Goal: Transaction & Acquisition: Purchase product/service

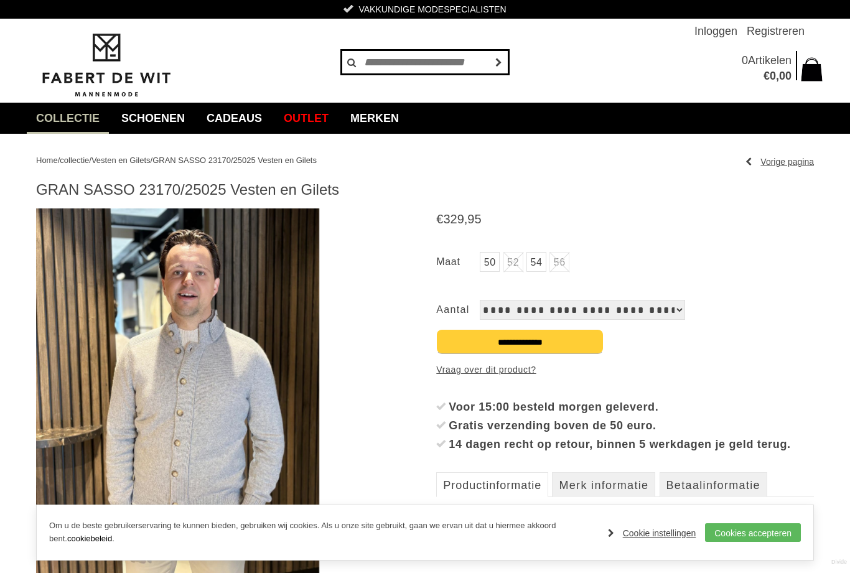
click at [372, 62] on input "text" at bounding box center [425, 62] width 168 height 25
type input "**********"
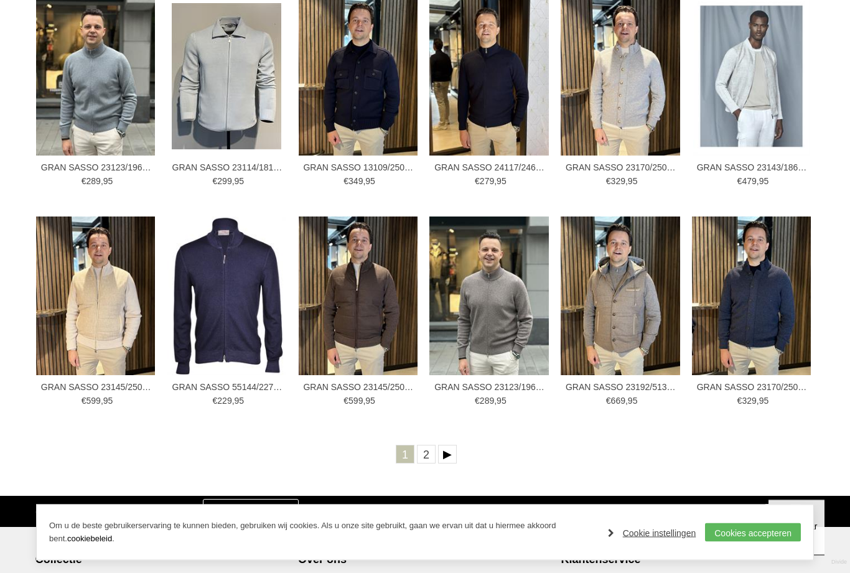
scroll to position [315, 0]
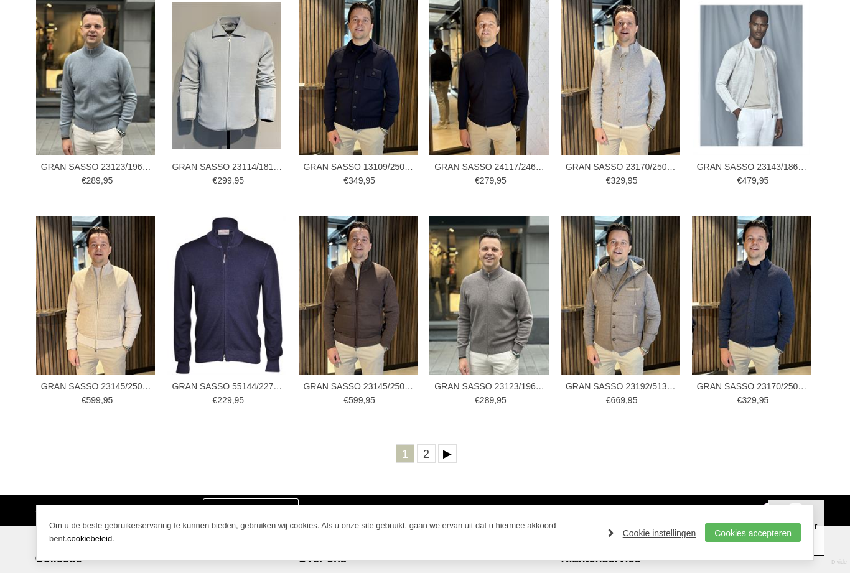
click at [447, 452] on link "Volgende" at bounding box center [447, 453] width 19 height 19
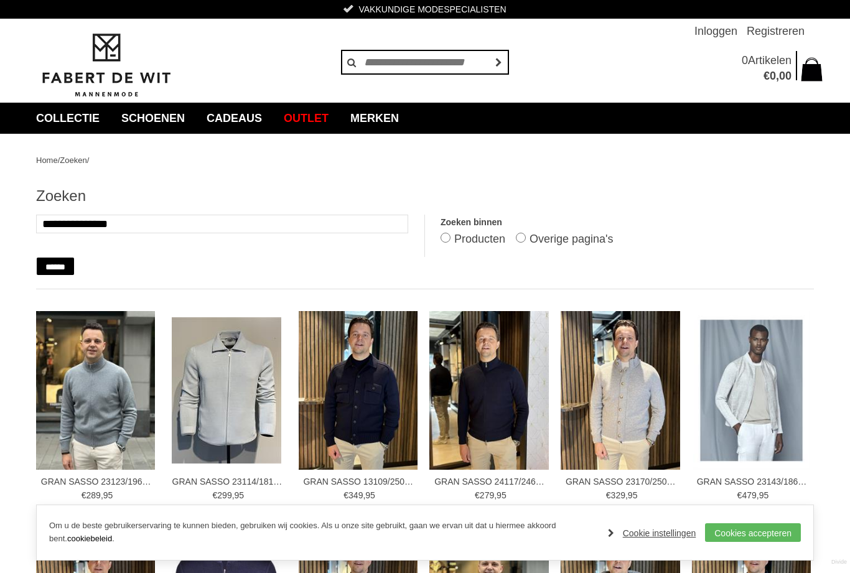
click at [498, 406] on img at bounding box center [488, 390] width 119 height 159
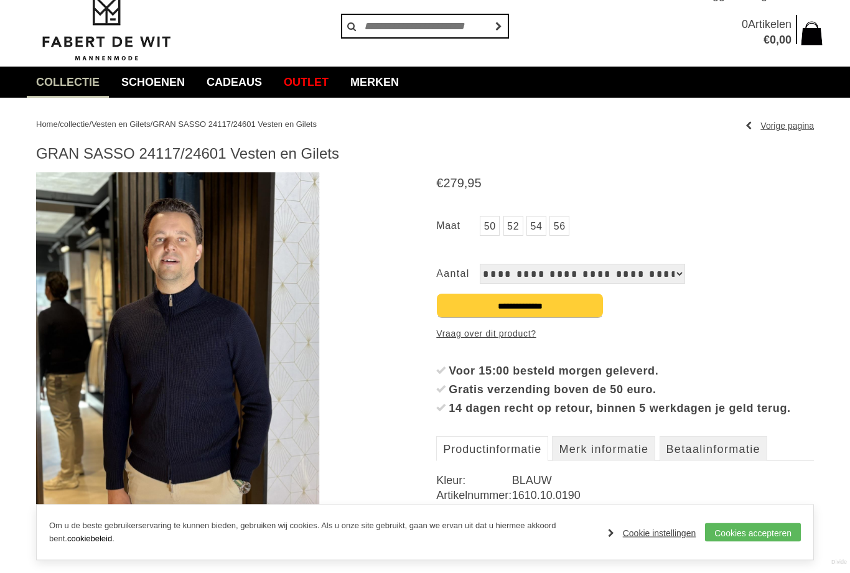
scroll to position [45, 0]
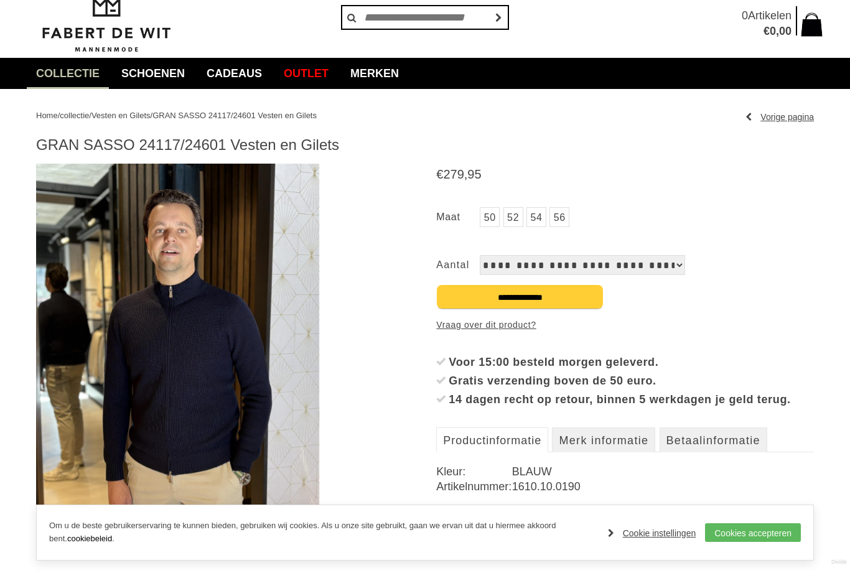
click at [510, 217] on link "52" at bounding box center [513, 217] width 20 height 20
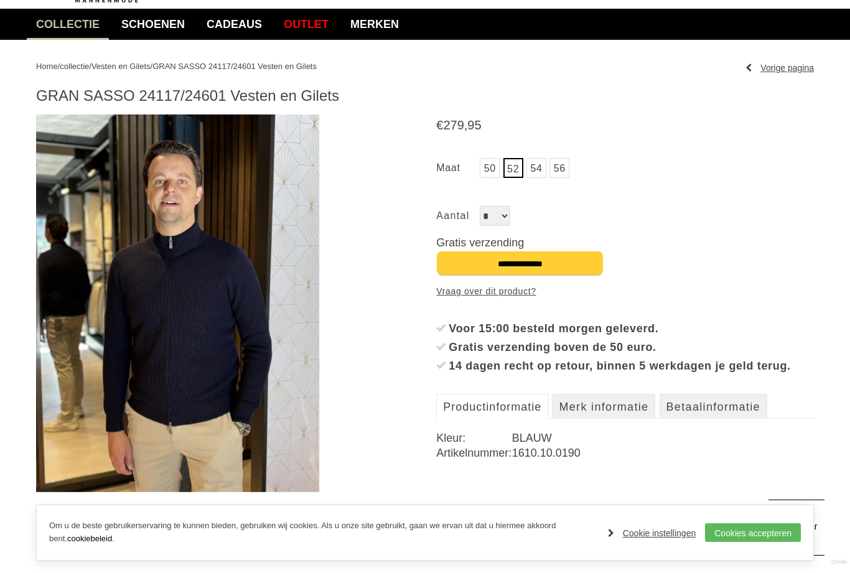
scroll to position [92, 0]
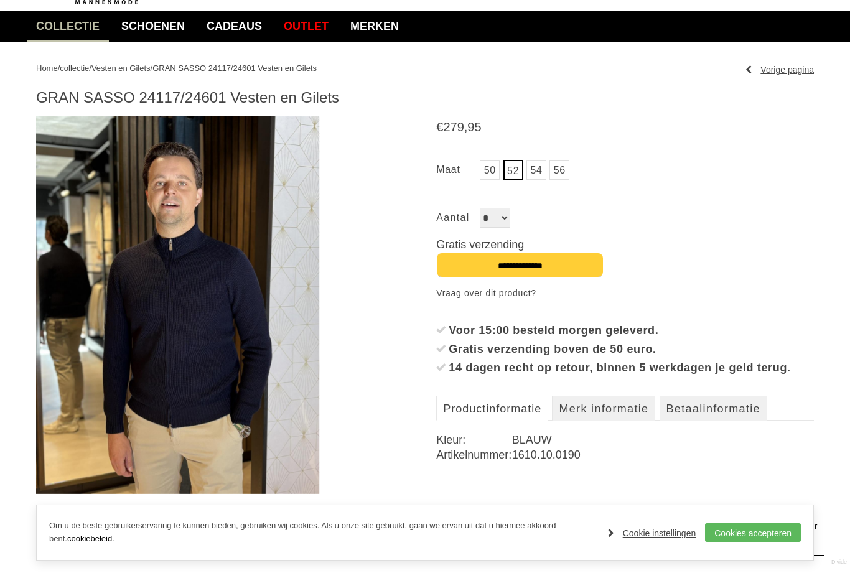
click at [205, 338] on img at bounding box center [177, 305] width 283 height 378
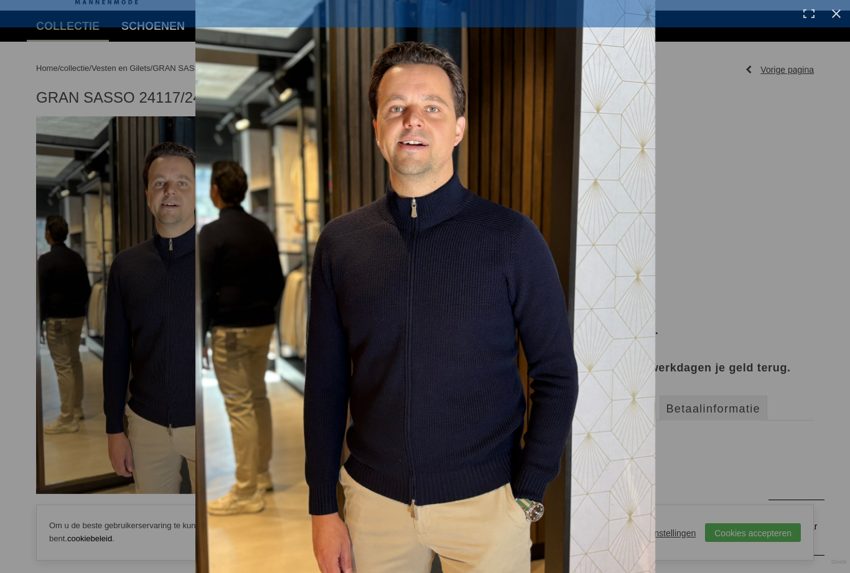
click at [842, 11] on link at bounding box center [836, 13] width 27 height 27
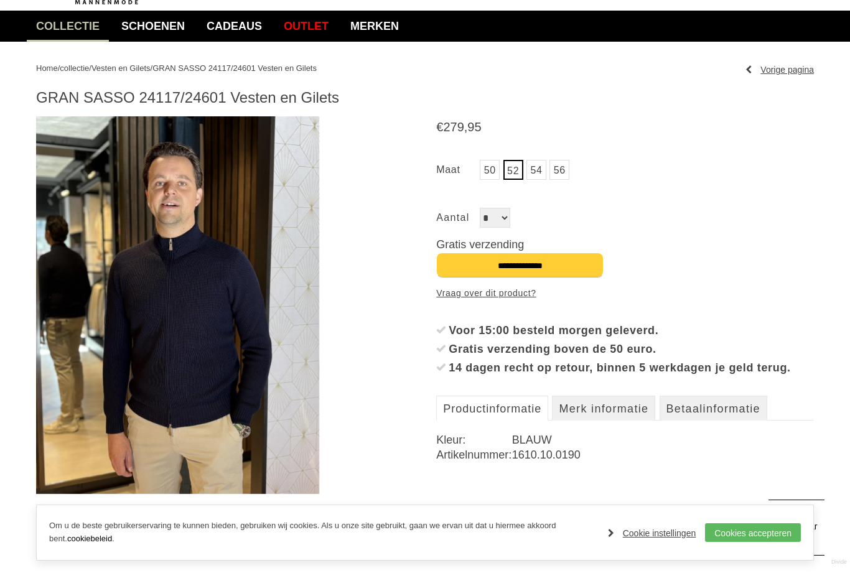
click at [0, 0] on link "Meer.." at bounding box center [0, 0] width 0 height 0
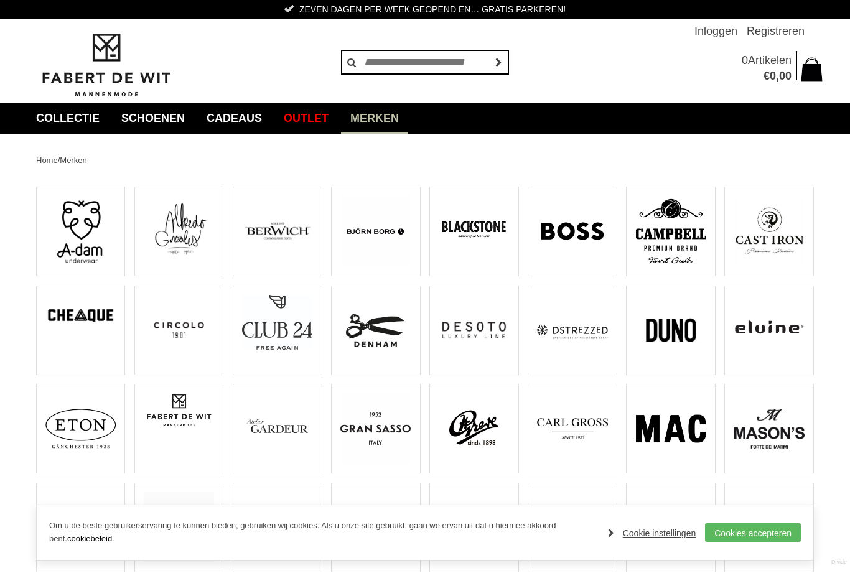
click at [0, 0] on span "Categorieën" at bounding box center [0, 0] width 0 height 0
click at [165, 118] on link "Schoenen" at bounding box center [153, 118] width 82 height 31
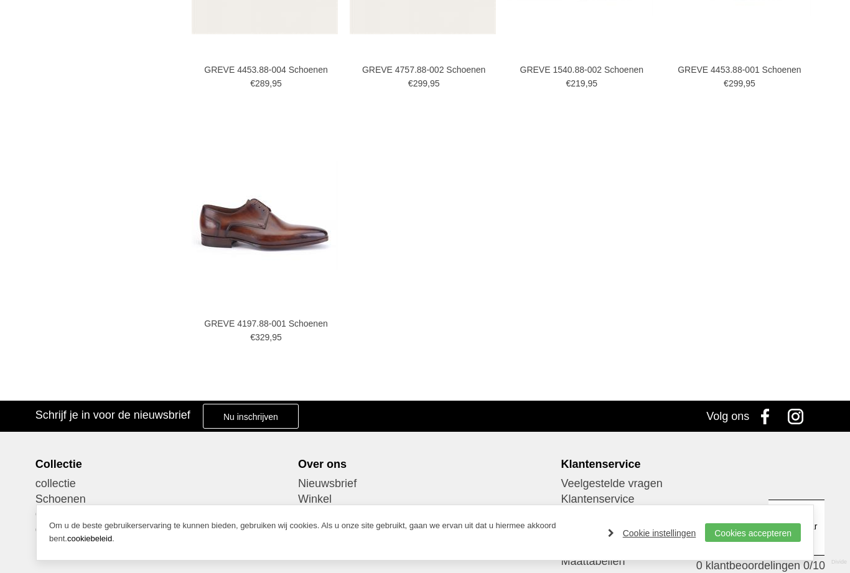
scroll to position [1891, 0]
